Goal: Ask a question

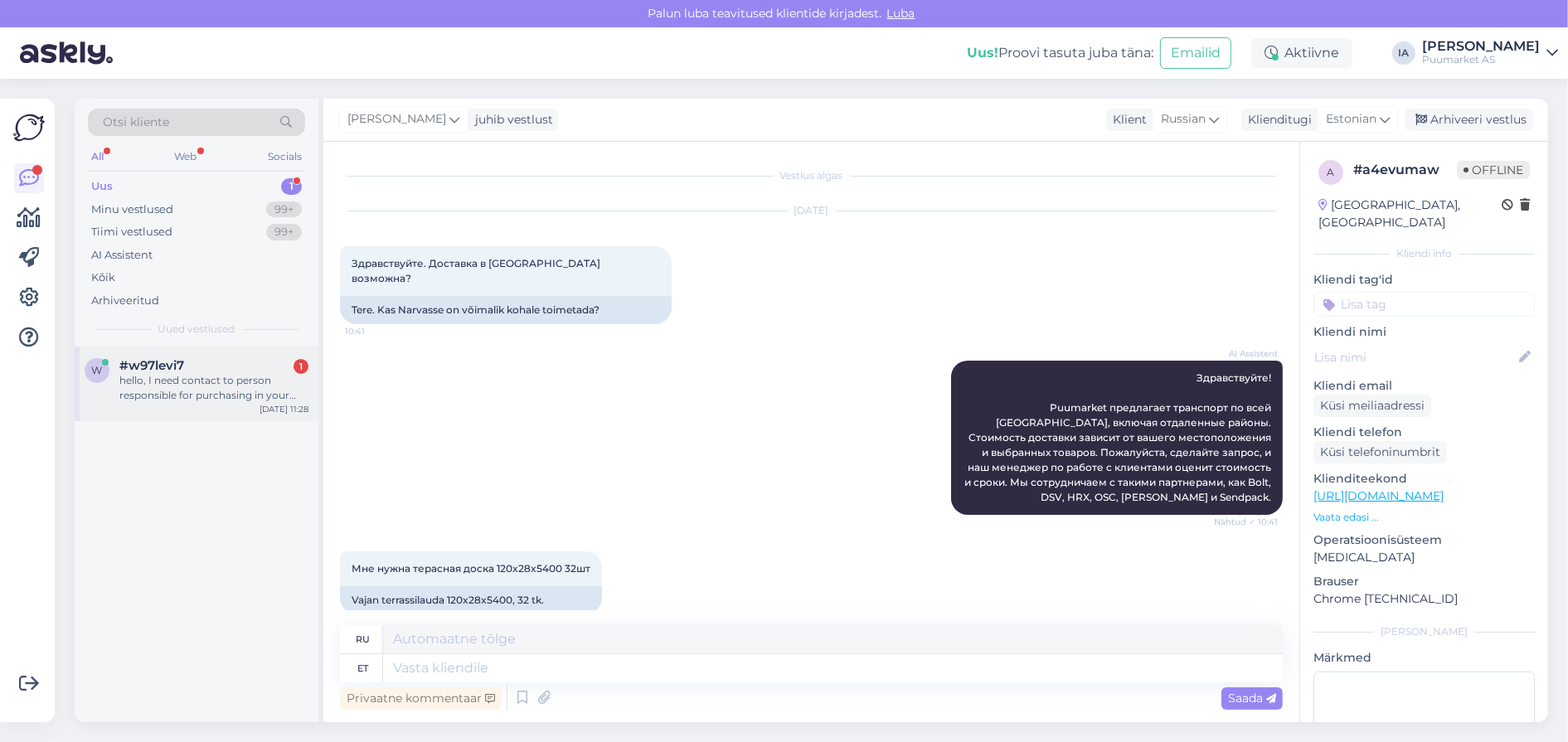
click at [196, 403] on div "hello, I need contact to person responsible for purchasing in your company pkea…" at bounding box center [214, 388] width 189 height 30
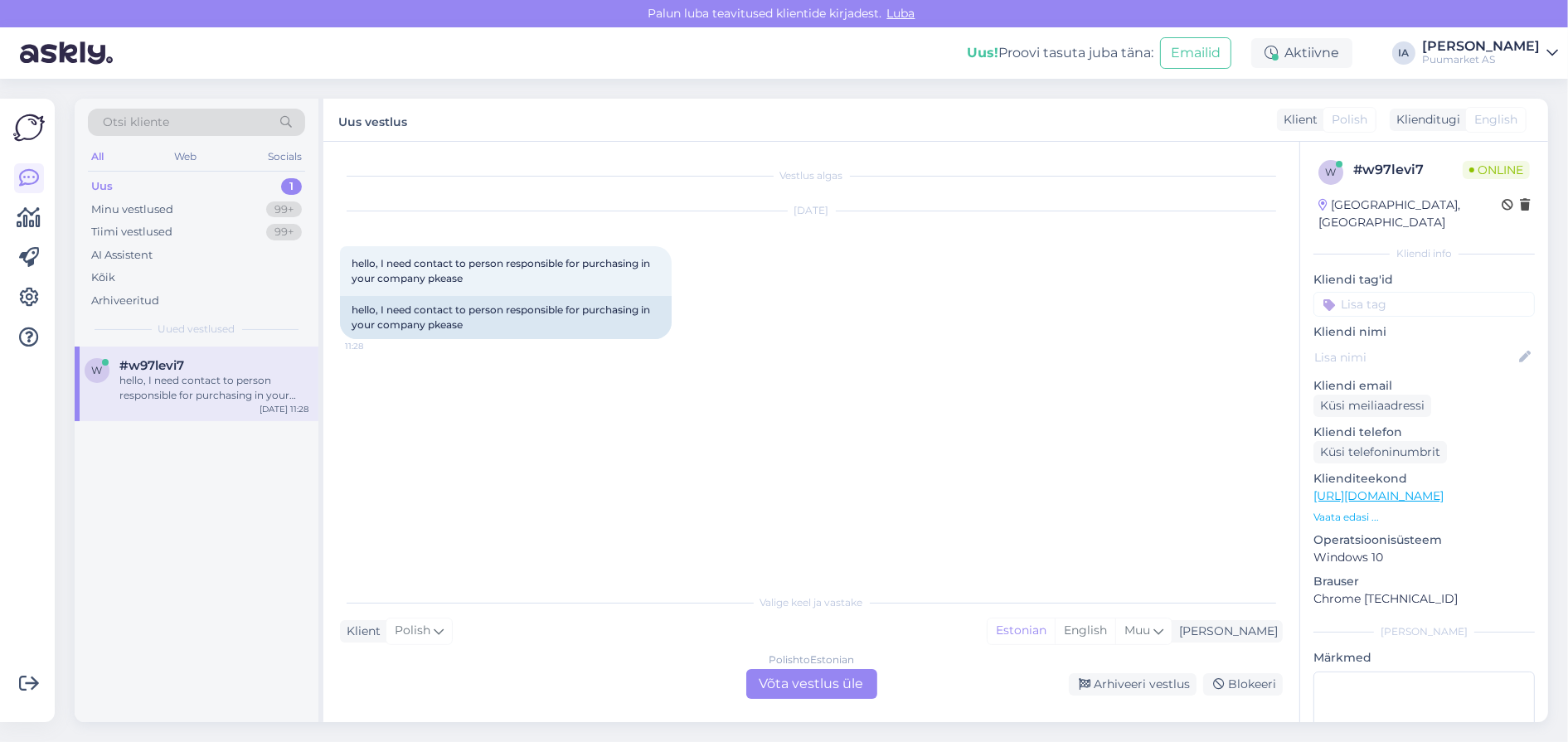
click at [810, 693] on div "Polish to Estonian Võta vestlus üle" at bounding box center [811, 684] width 131 height 30
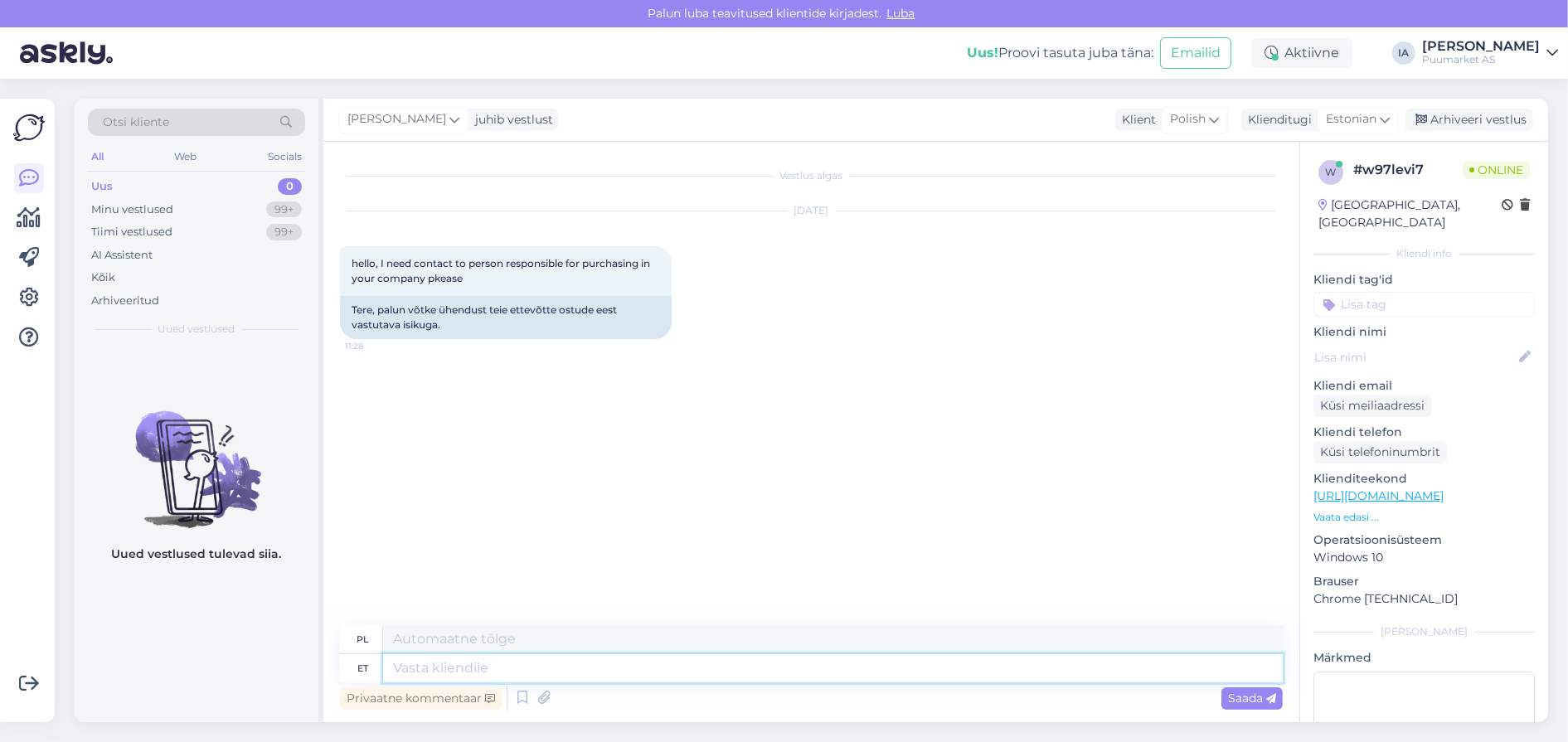
click at [478, 666] on textarea at bounding box center [833, 668] width 900 height 28
type textarea "S"
type textarea "Selleks on"
type textarea "W tym celu"
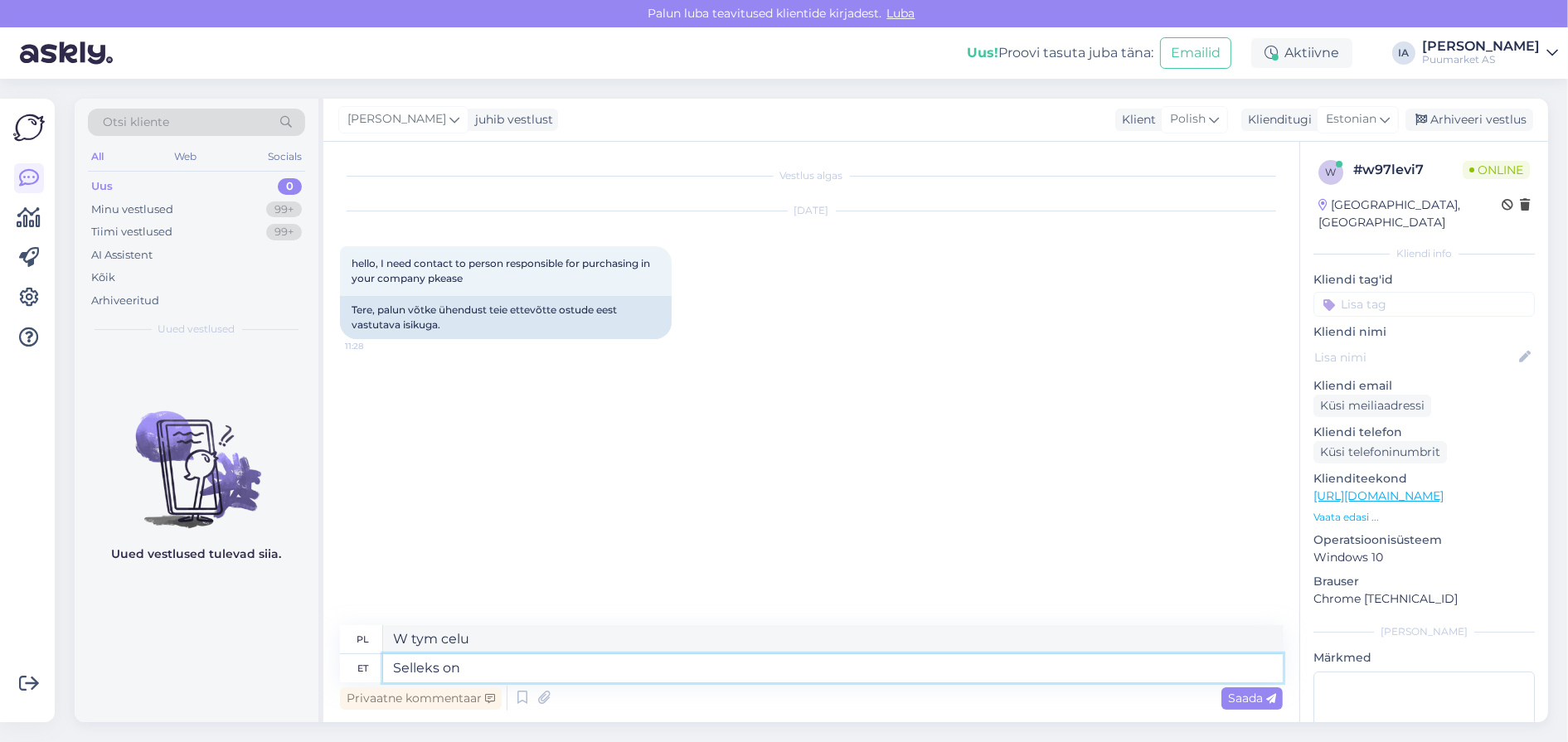
type textarea "Selleks on"
type textarea "To jest dla"
type textarea "Selleks on hetkel kr"
type textarea "W tym celu w chwili obecnej"
type textarea "Selleks on hetkel [EMAIL_ADDRESS][DOMAIN_NAME]"
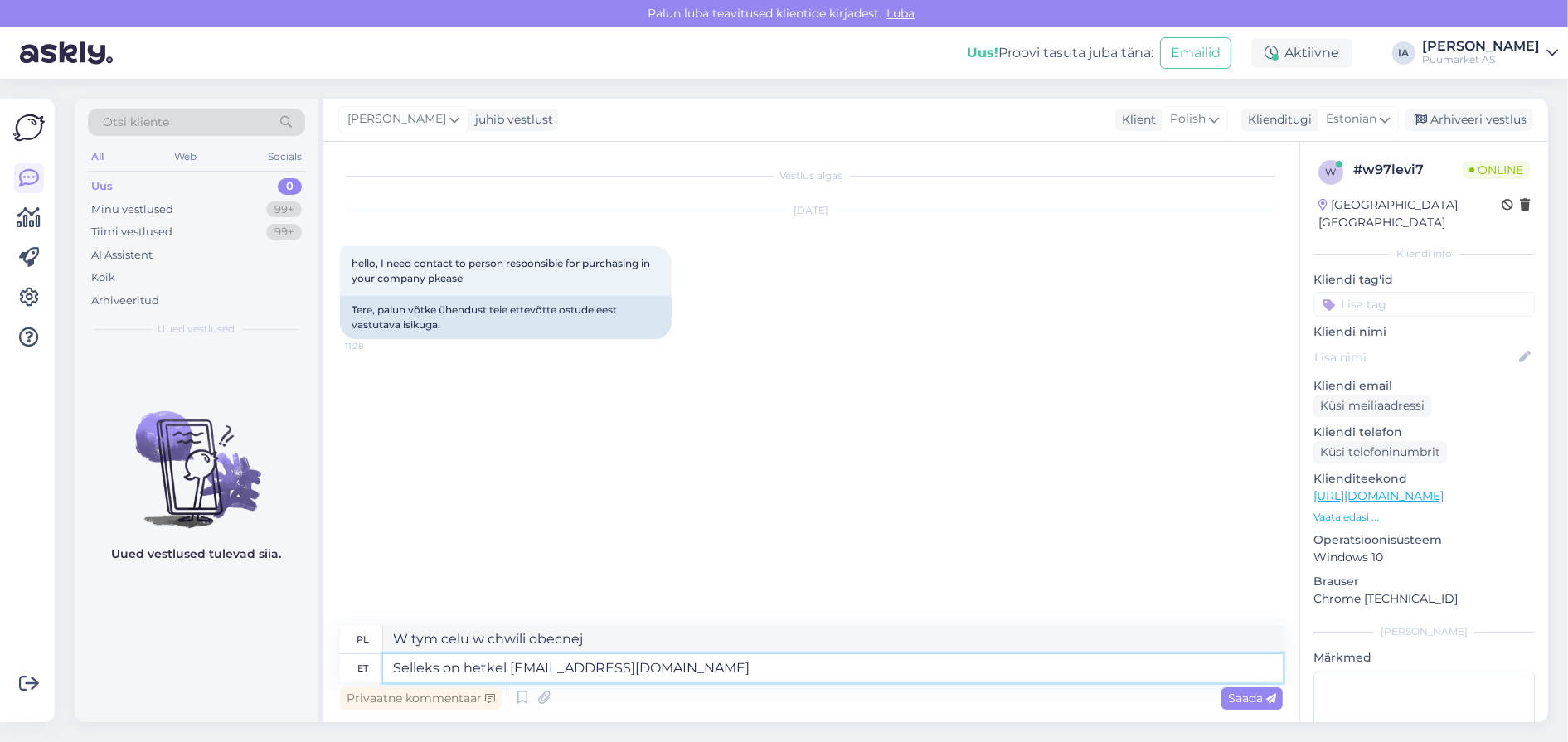
type textarea "Aktualnie jest to [EMAIL_ADDRESS][DOMAIN_NAME]"
type textarea "Selleks on hetkel [EMAIL_ADDRESS][DOMAIN_NAME]"
click at [1240, 698] on span "Saada" at bounding box center [1252, 697] width 48 height 15
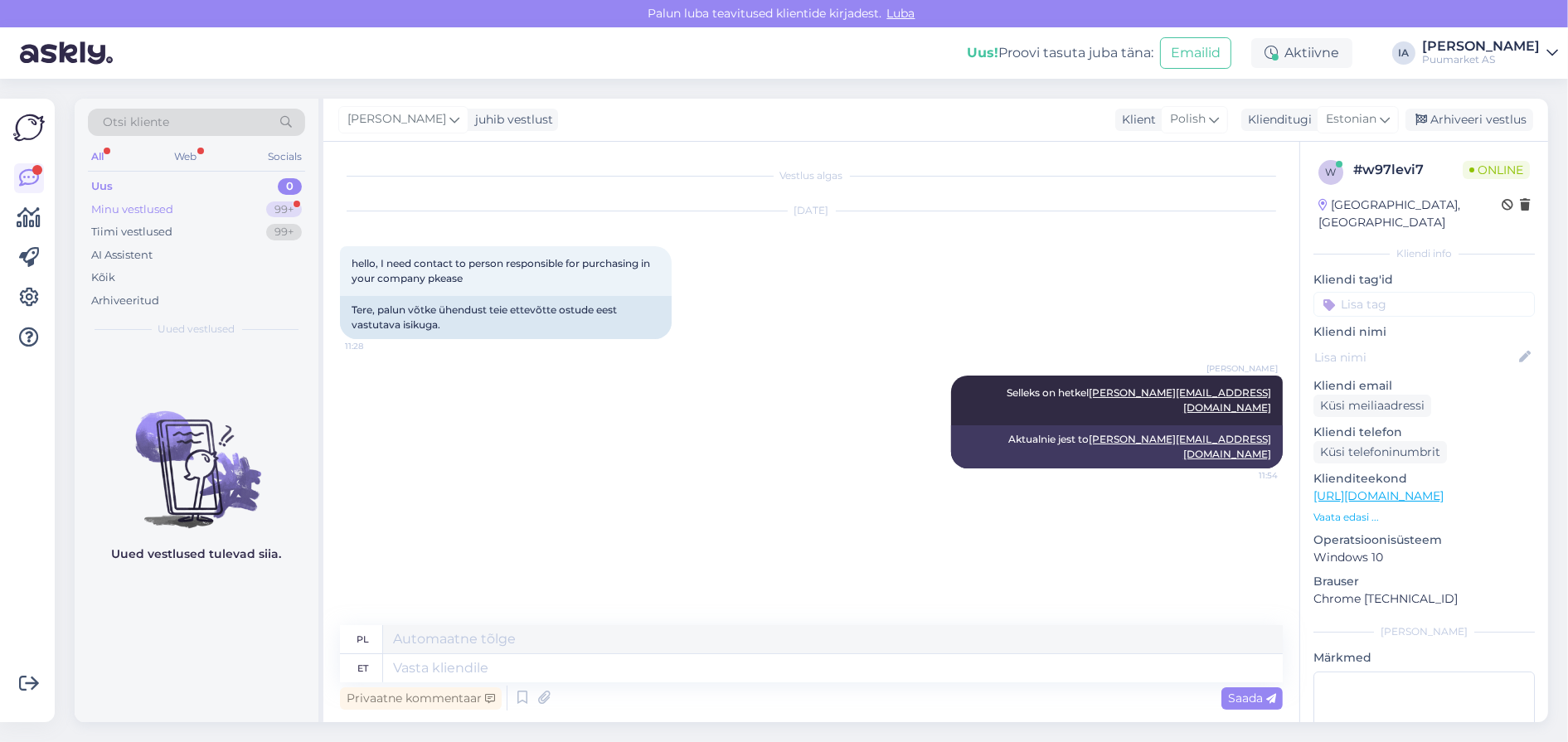
click at [156, 218] on div "Minu vestlused" at bounding box center [133, 209] width 82 height 16
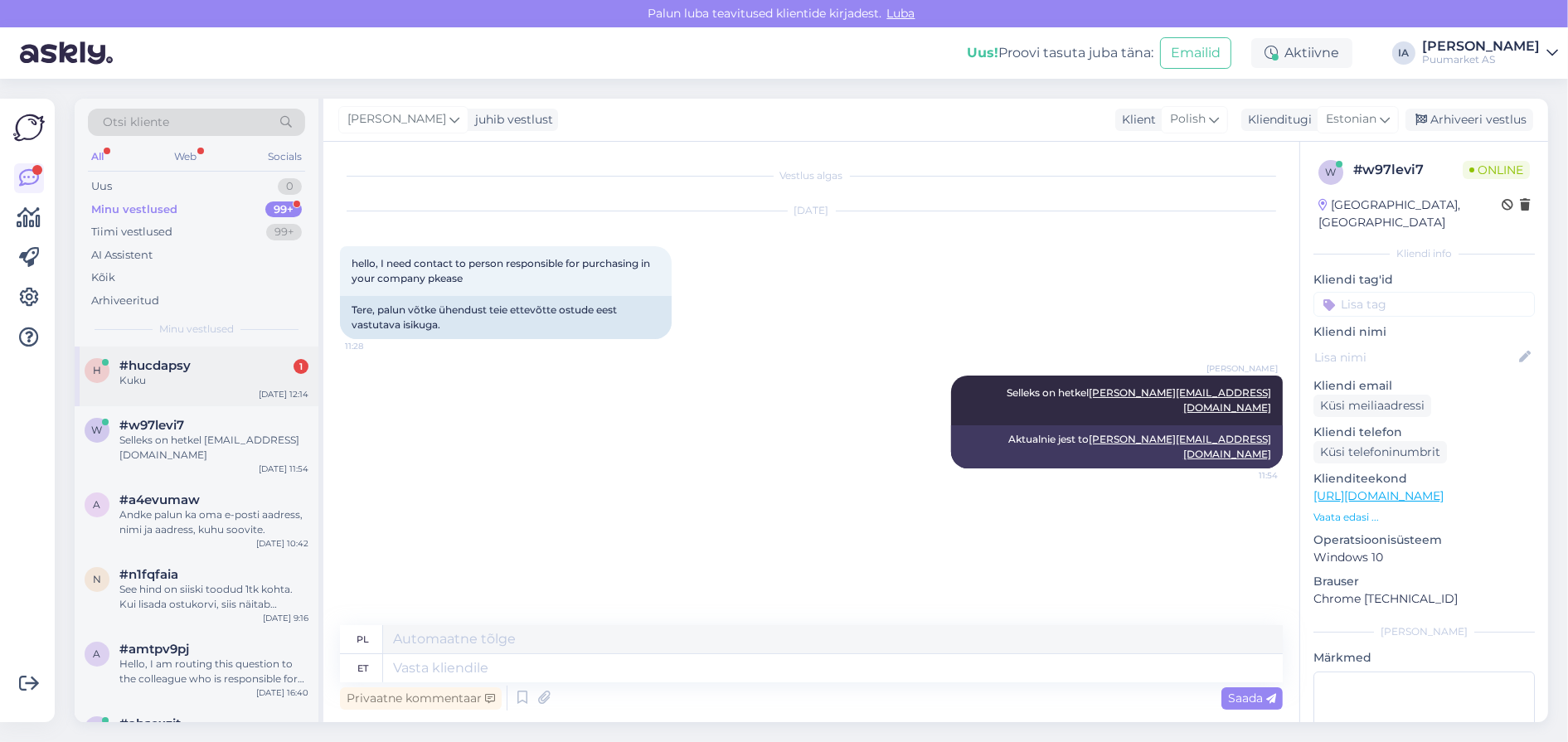
click at [260, 389] on div "Kuku" at bounding box center [214, 380] width 189 height 15
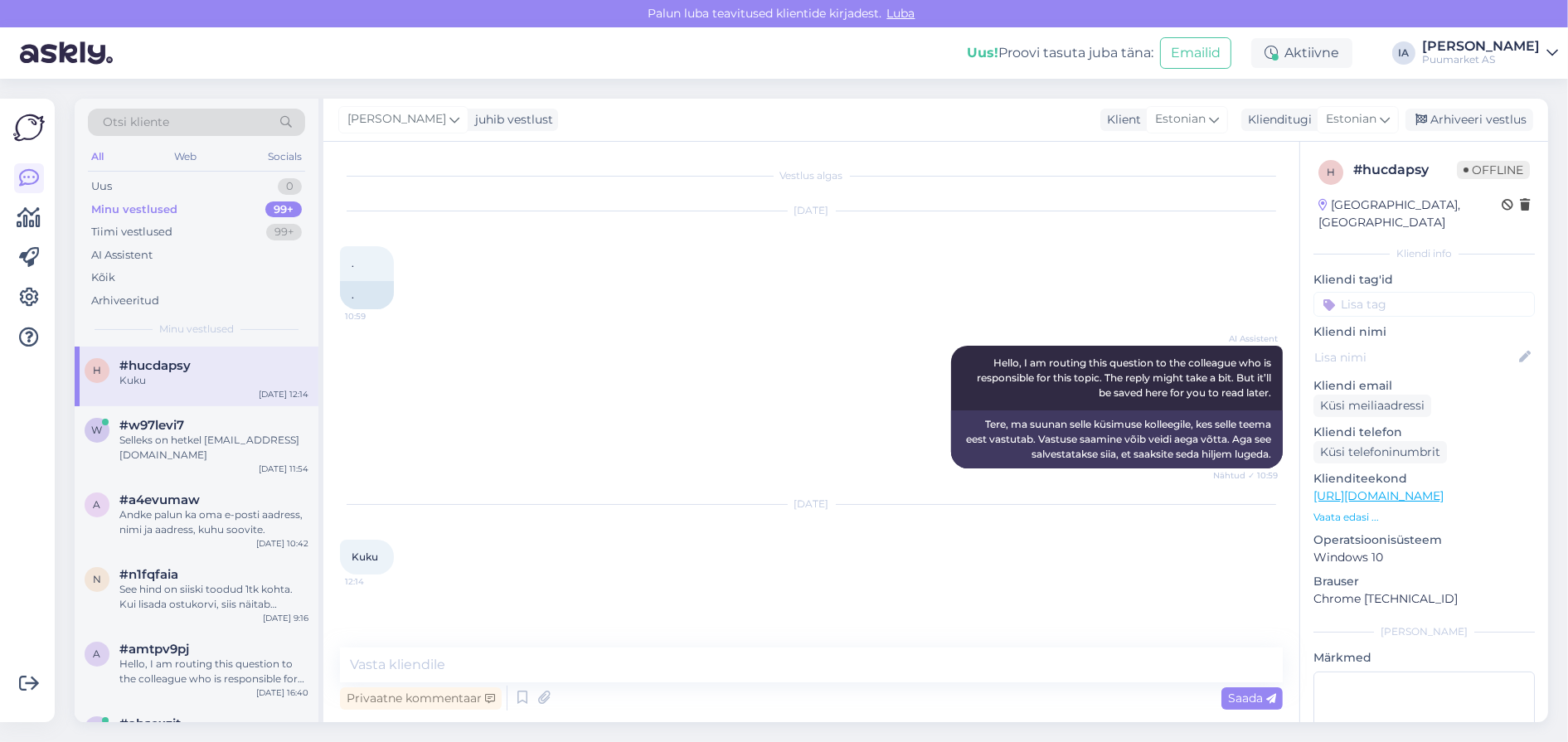
scroll to position [43, 0]
